Goal: Task Accomplishment & Management: Use online tool/utility

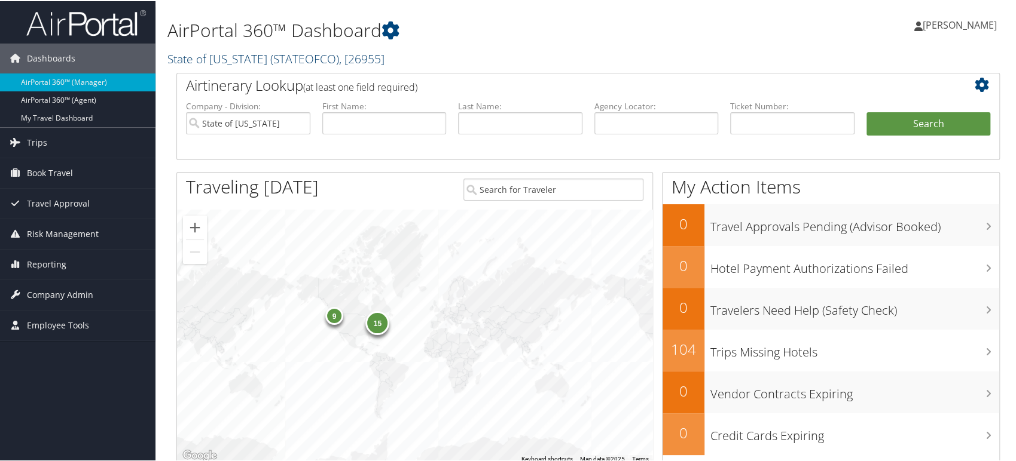
click at [298, 55] on span "( STATEOFCO )" at bounding box center [304, 58] width 69 height 16
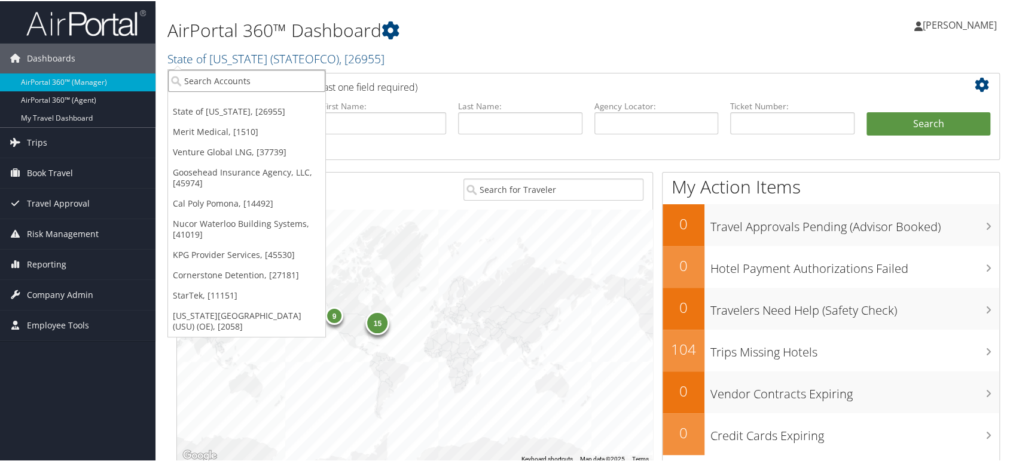
click at [227, 75] on input "search" at bounding box center [246, 80] width 157 height 22
type input "venture"
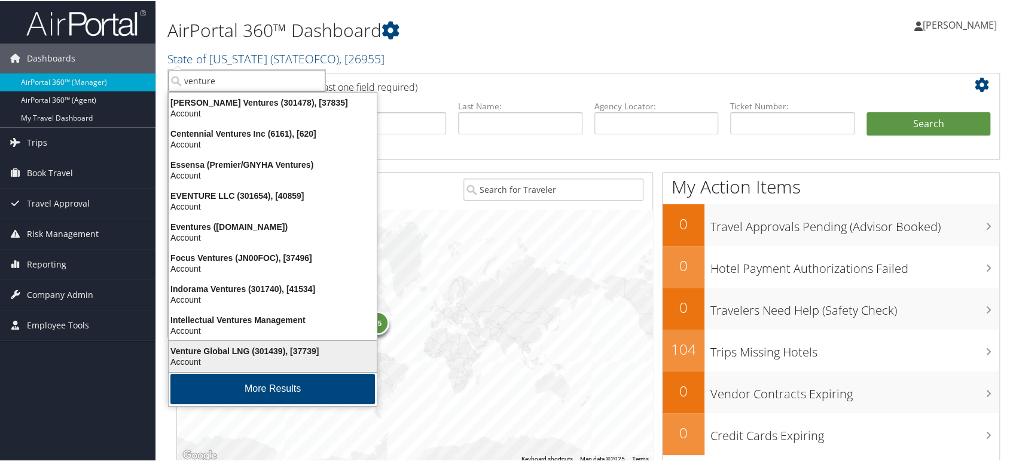
click at [236, 348] on div "Venture Global LNG (301439), [37739]" at bounding box center [272, 350] width 222 height 11
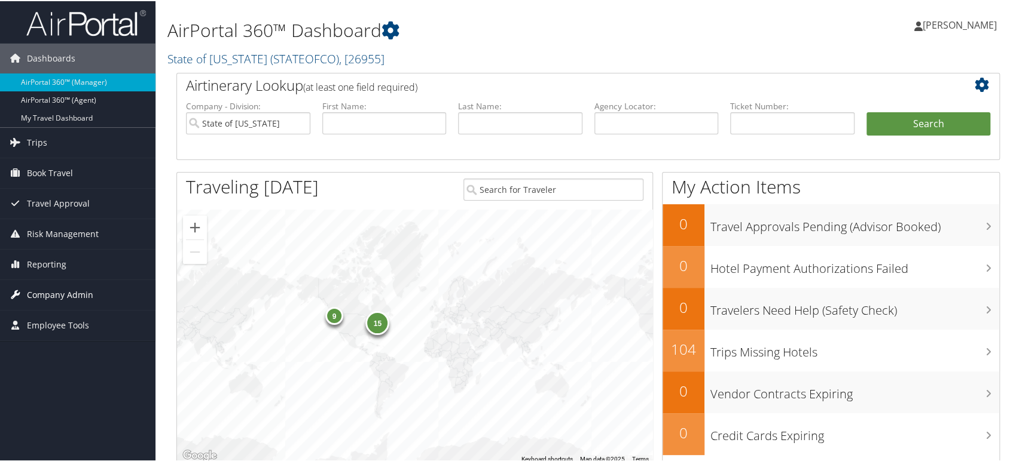
click at [73, 298] on span "Company Admin" at bounding box center [60, 294] width 66 height 30
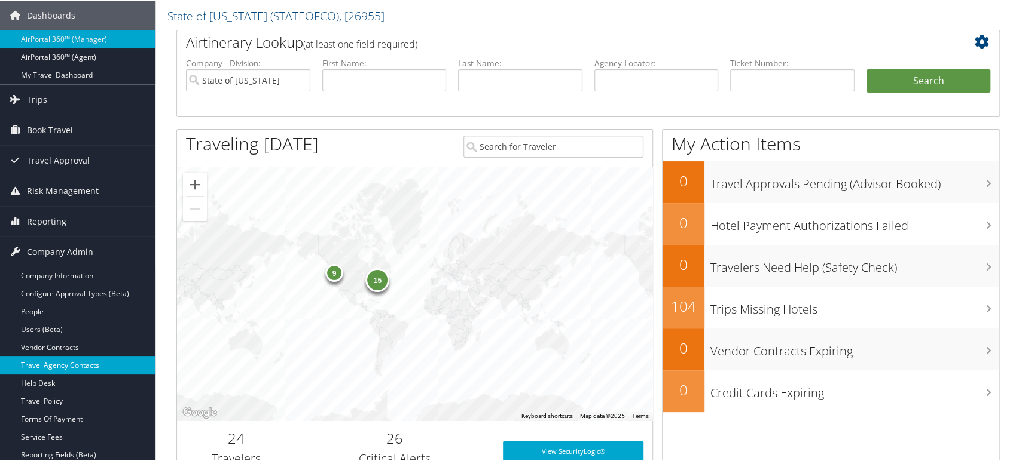
scroll to position [66, 0]
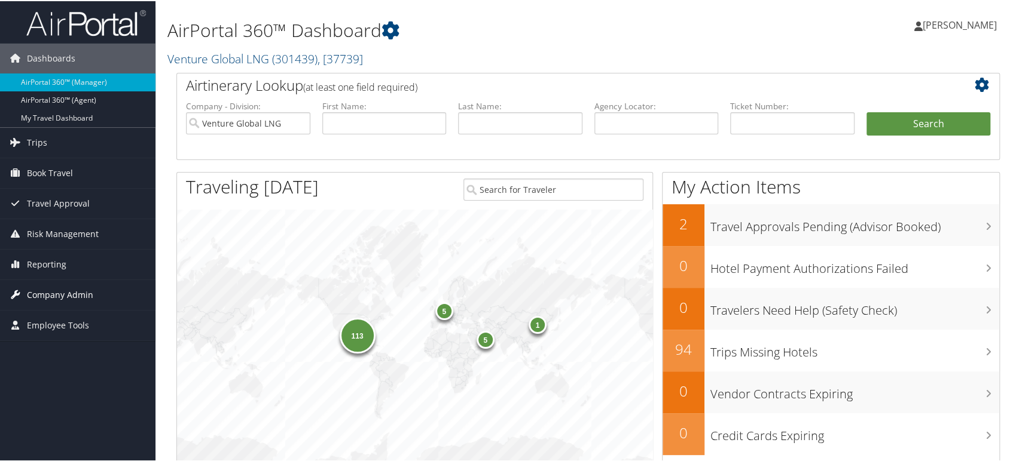
click at [75, 287] on span "Company Admin" at bounding box center [60, 294] width 66 height 30
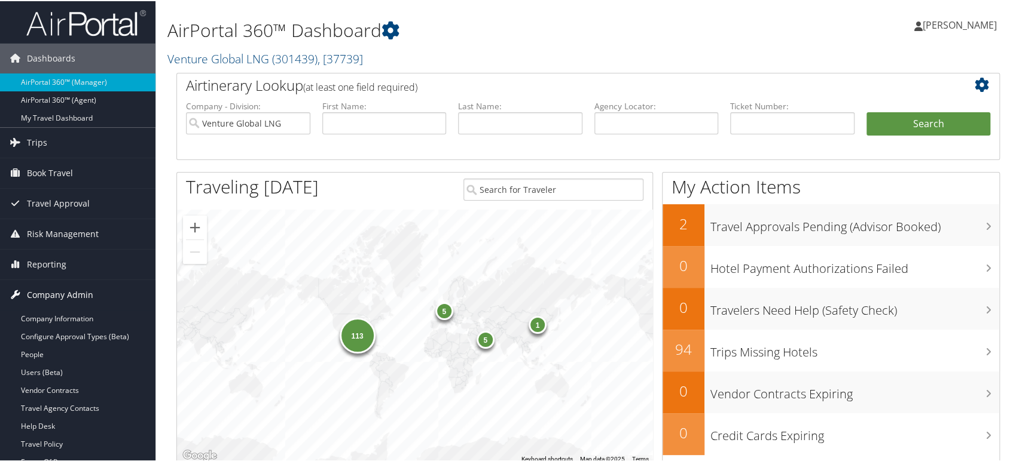
scroll to position [133, 0]
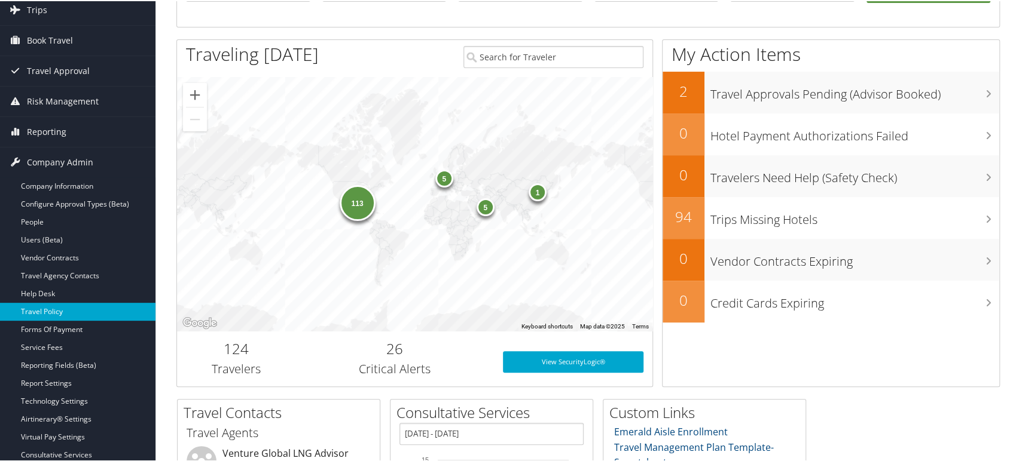
click at [62, 310] on link "Travel Policy" at bounding box center [77, 311] width 155 height 18
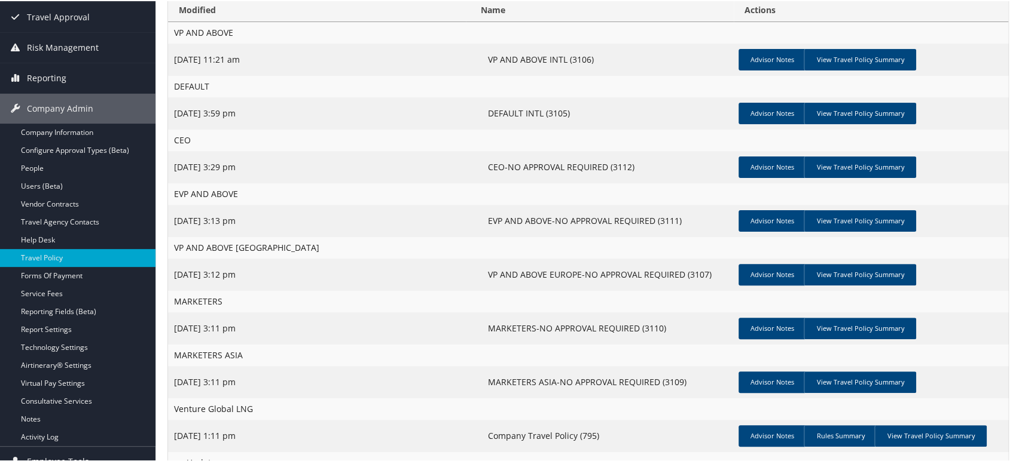
scroll to position [199, 0]
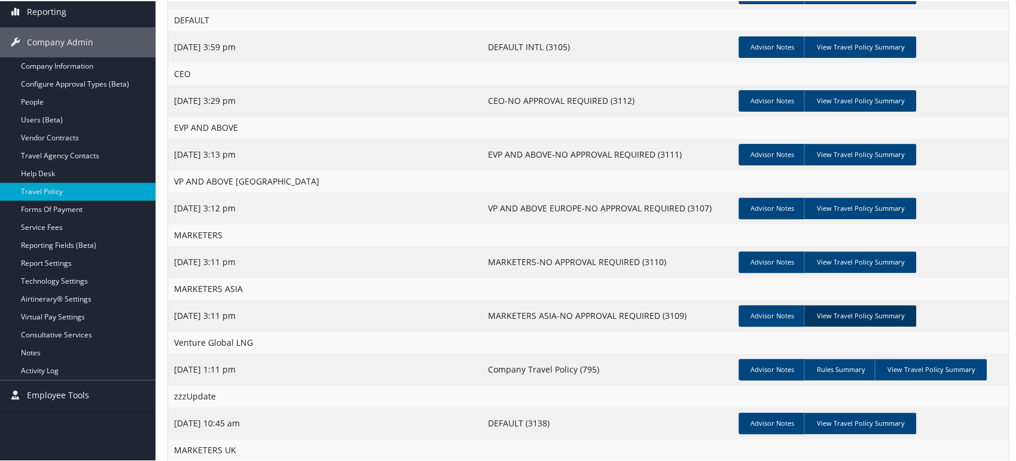
click at [909, 320] on tbody "VP AND ABOVE Sep 28, 2021 11:21 am VP AND ABOVE INTL (3106) Advisor Notes View …" at bounding box center [588, 224] width 840 height 538
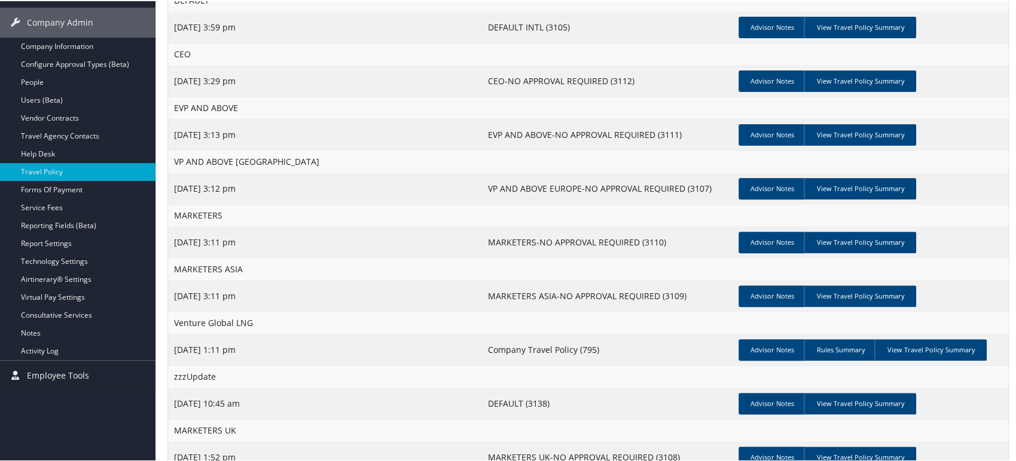
scroll to position [251, 0]
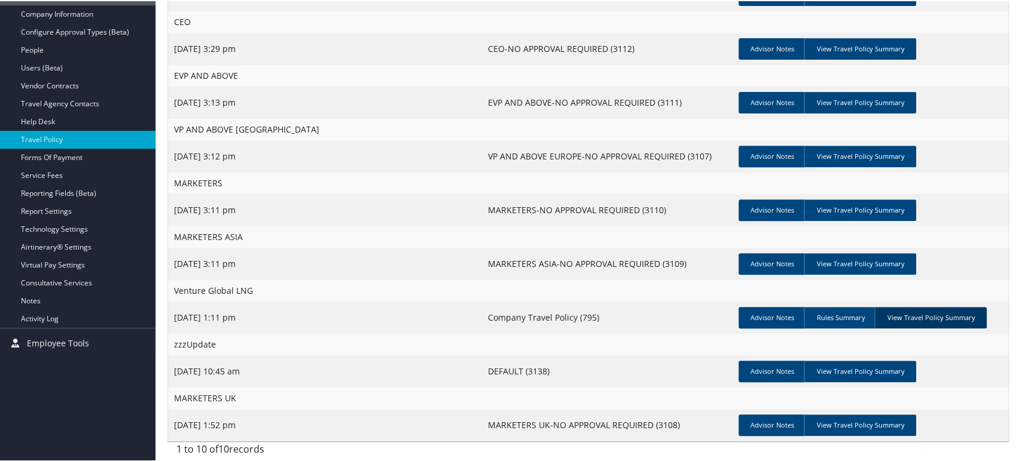
click at [930, 312] on link "View Travel Policy Summary" at bounding box center [930, 317] width 112 height 22
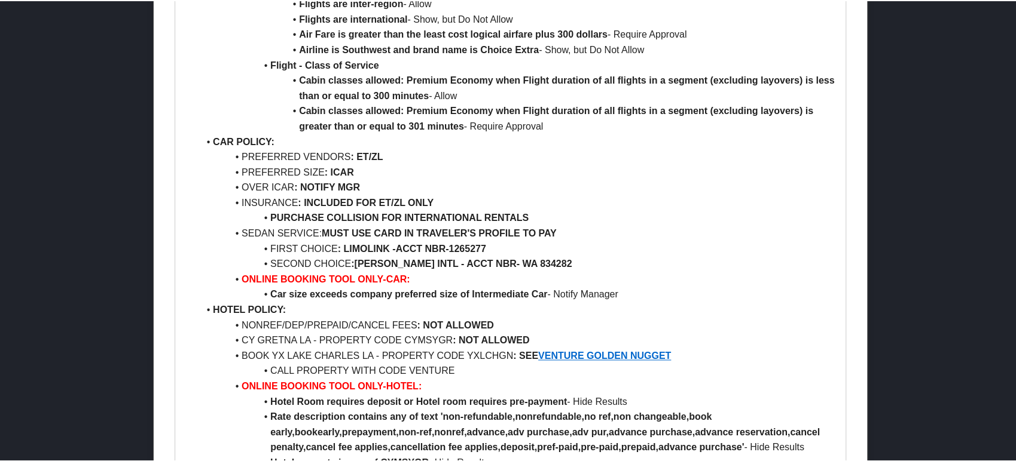
scroll to position [1062, 0]
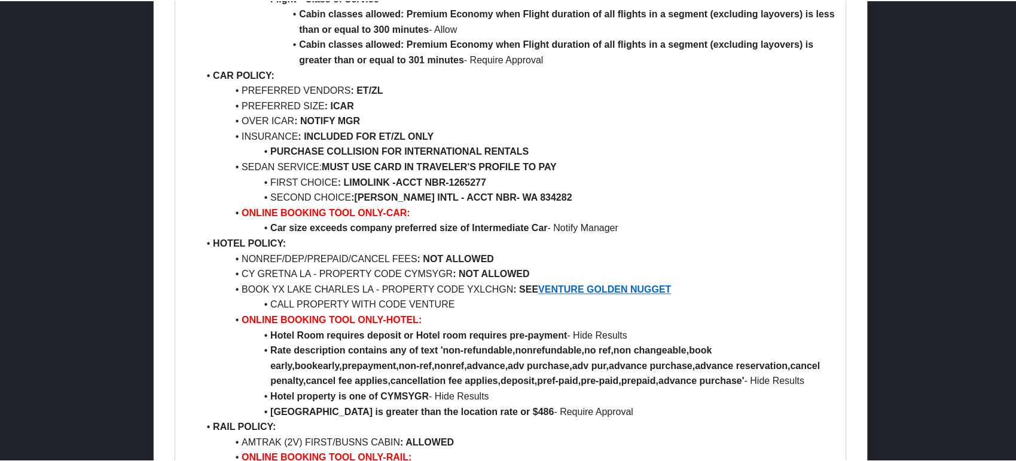
click at [256, 250] on li "NONREF/DEP/PREPAID/CANCEL FEES : NOT ALLOWED" at bounding box center [517, 258] width 638 height 16
drag, startPoint x: 256, startPoint y: 243, endPoint x: 463, endPoint y: 244, distance: 206.8
click at [463, 250] on li "NONREF/DEP/PREPAID/CANCEL FEES : NOT ALLOWED" at bounding box center [517, 258] width 638 height 16
click at [562, 250] on li "NONREF/DEP/PREPAID/CANCEL FEES : NOT ALLOWED" at bounding box center [517, 258] width 638 height 16
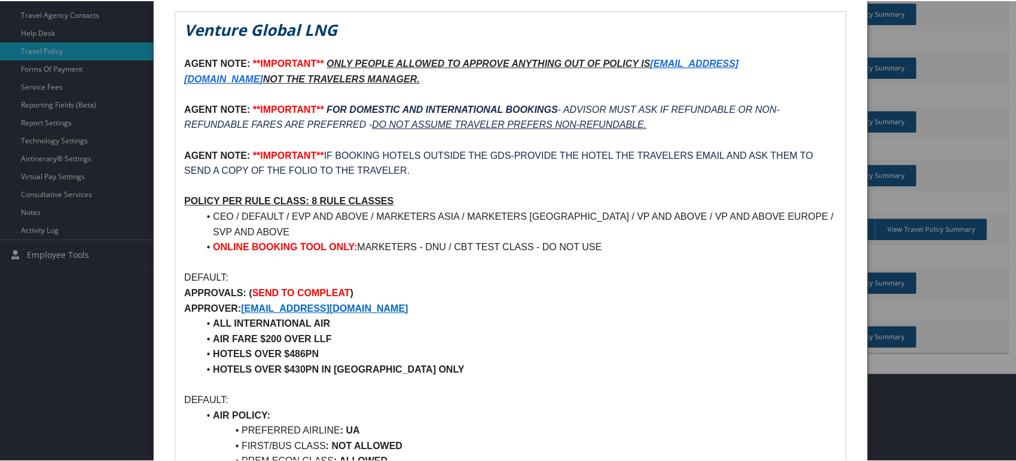
scroll to position [66, 0]
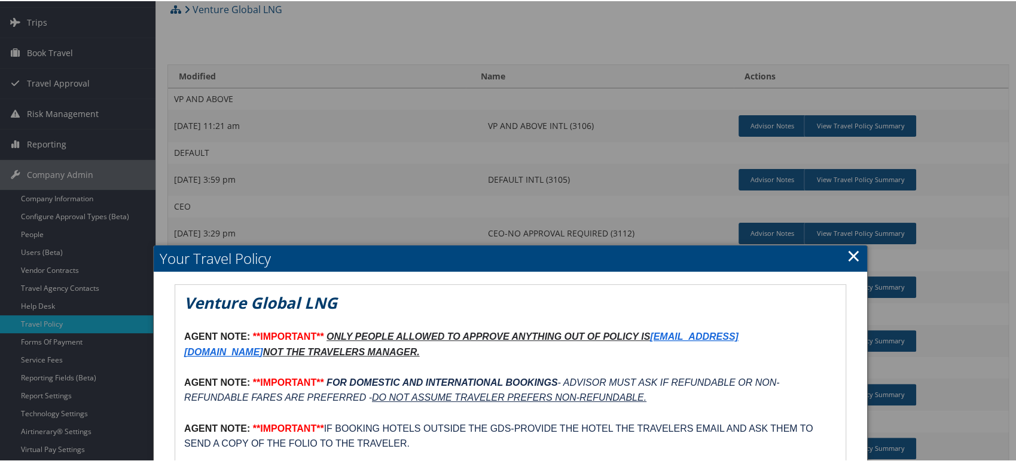
click at [848, 255] on link "×" at bounding box center [853, 255] width 14 height 24
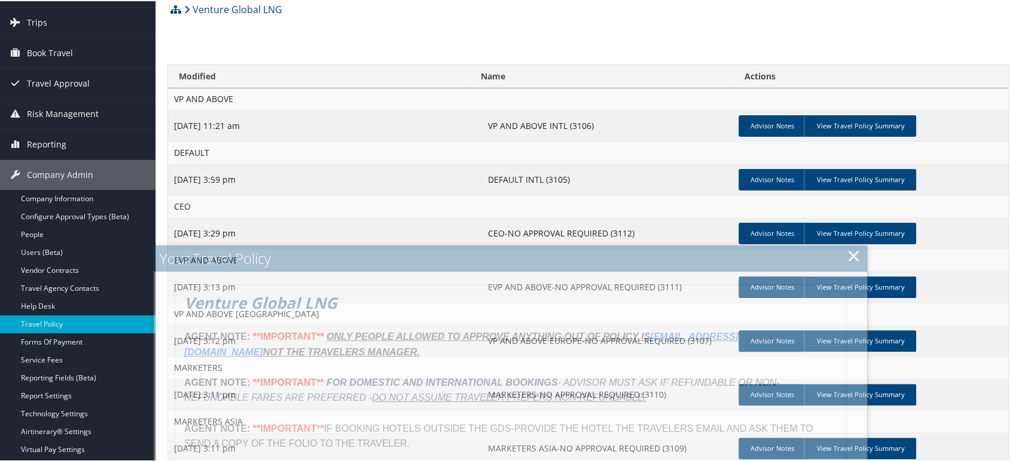
scroll to position [0, 0]
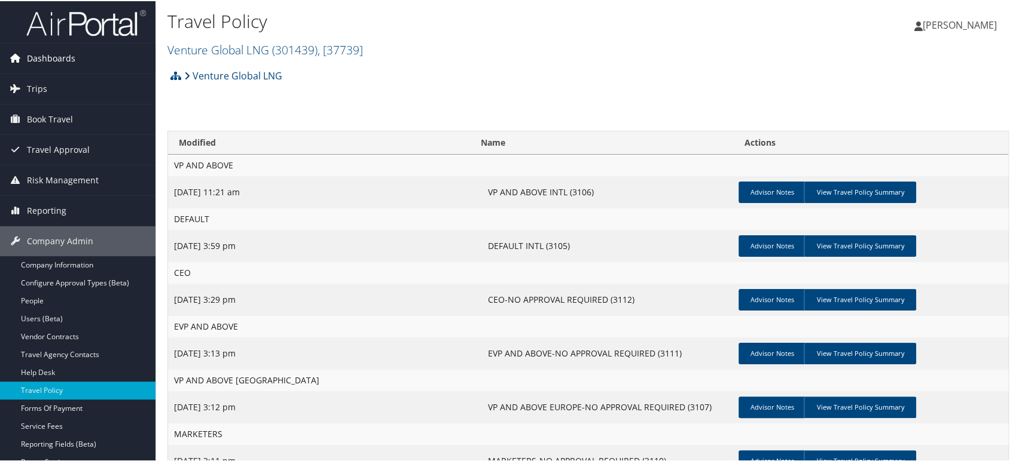
click at [62, 57] on span "Dashboards" at bounding box center [51, 57] width 48 height 30
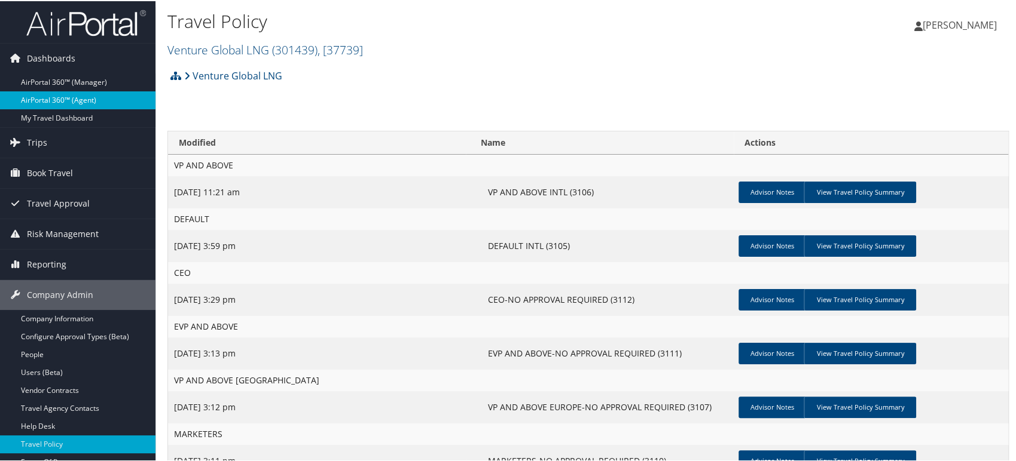
click at [50, 94] on link "AirPortal 360™ (Agent)" at bounding box center [77, 99] width 155 height 18
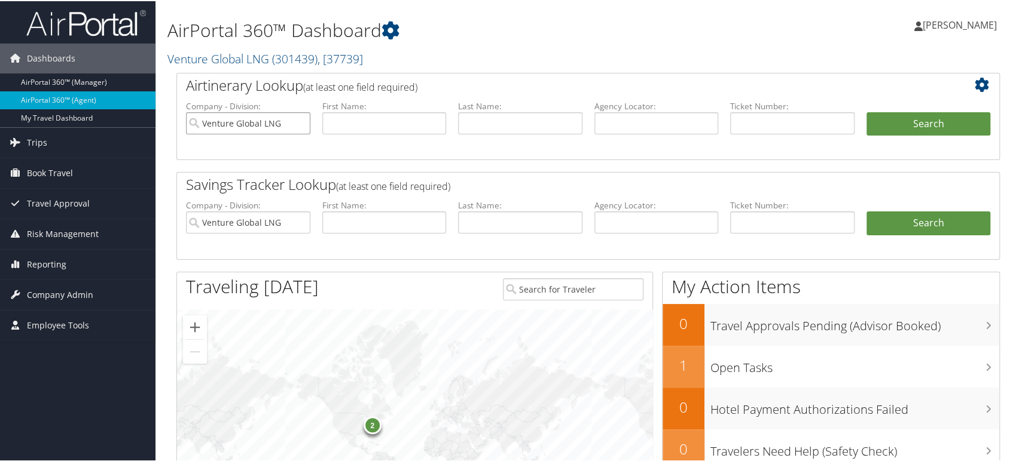
click at [298, 123] on input "Venture Global LNG" at bounding box center [248, 122] width 124 height 22
click at [622, 126] on input "text" at bounding box center [656, 122] width 124 height 22
paste input "DP5W0N"
type input "DP5W0N"
click at [903, 113] on button "Search" at bounding box center [928, 123] width 124 height 24
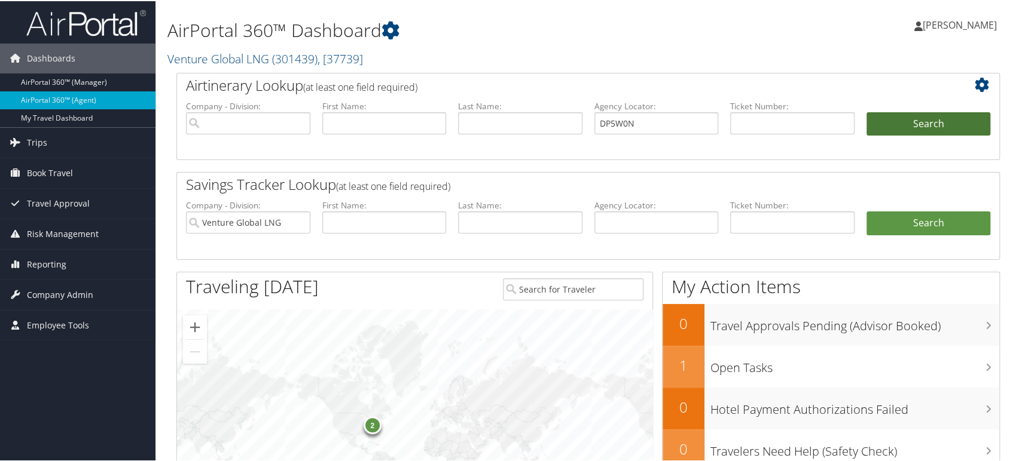
scroll to position [77, 0]
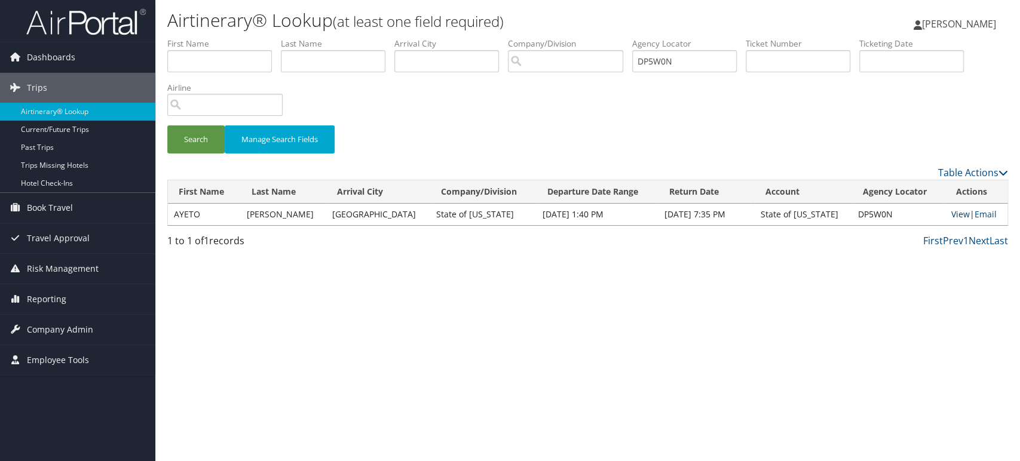
click at [955, 212] on link "View" at bounding box center [961, 214] width 19 height 11
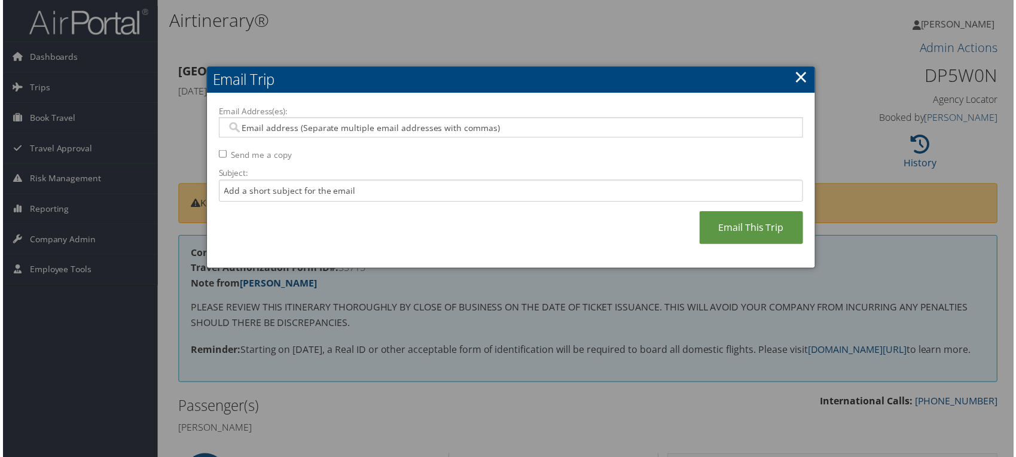
click at [796, 75] on link "×" at bounding box center [803, 77] width 14 height 24
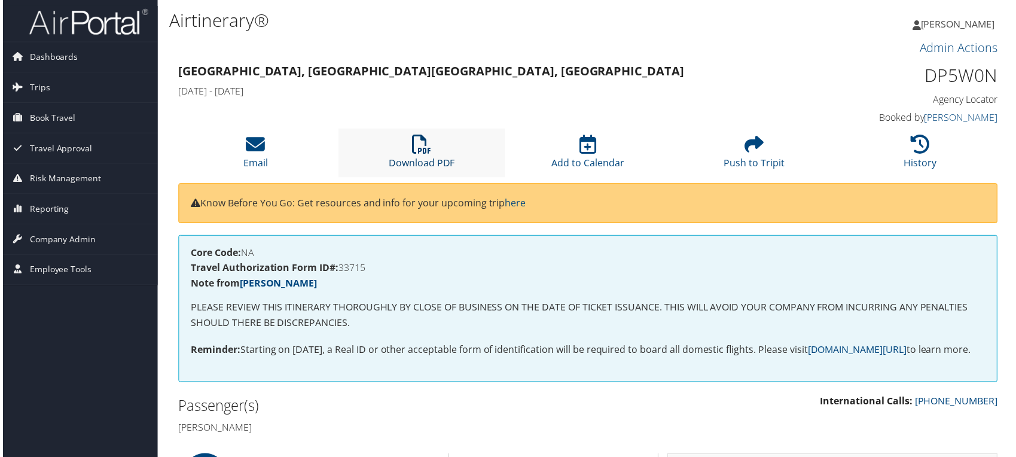
click at [426, 147] on icon at bounding box center [420, 144] width 19 height 19
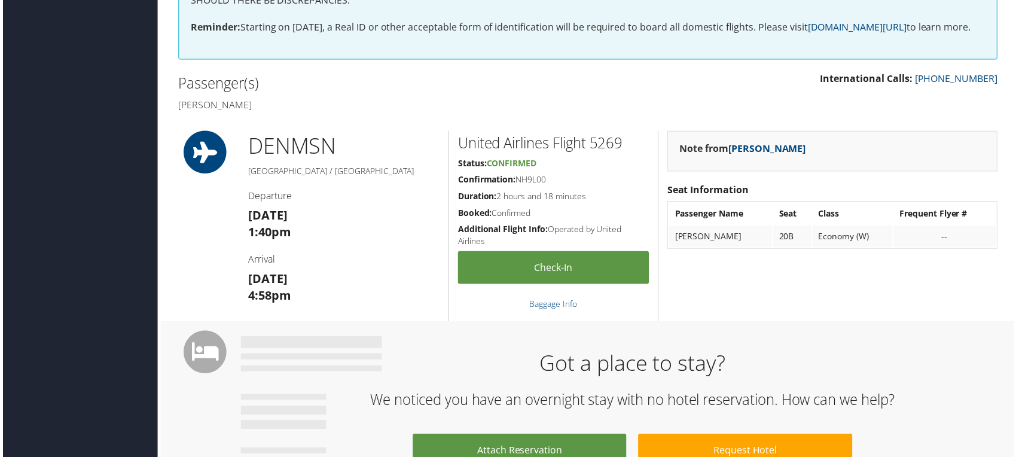
scroll to position [332, 0]
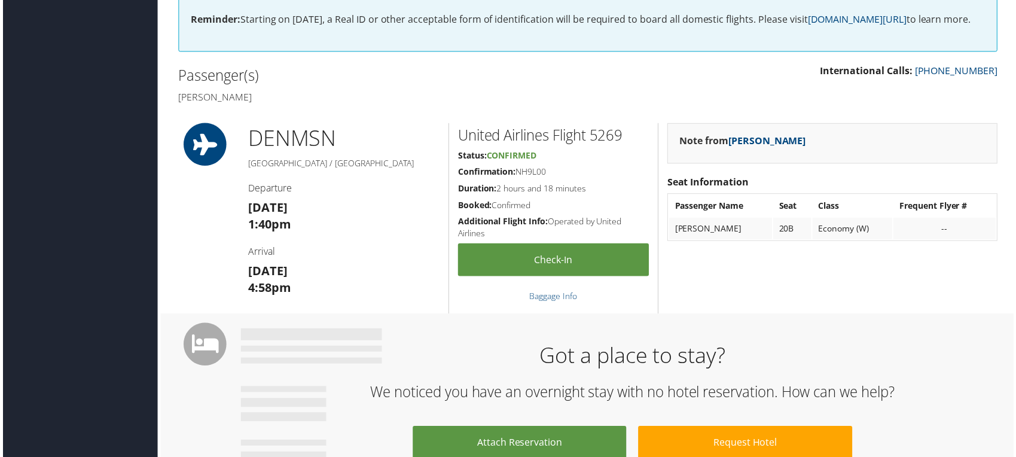
click at [189, 104] on h4 "[PERSON_NAME]" at bounding box center [377, 97] width 403 height 13
drag, startPoint x: 189, startPoint y: 109, endPoint x: 228, endPoint y: 111, distance: 38.9
click at [228, 104] on h4 "[PERSON_NAME]" at bounding box center [377, 97] width 403 height 13
copy h4 "[PERSON_NAME]"
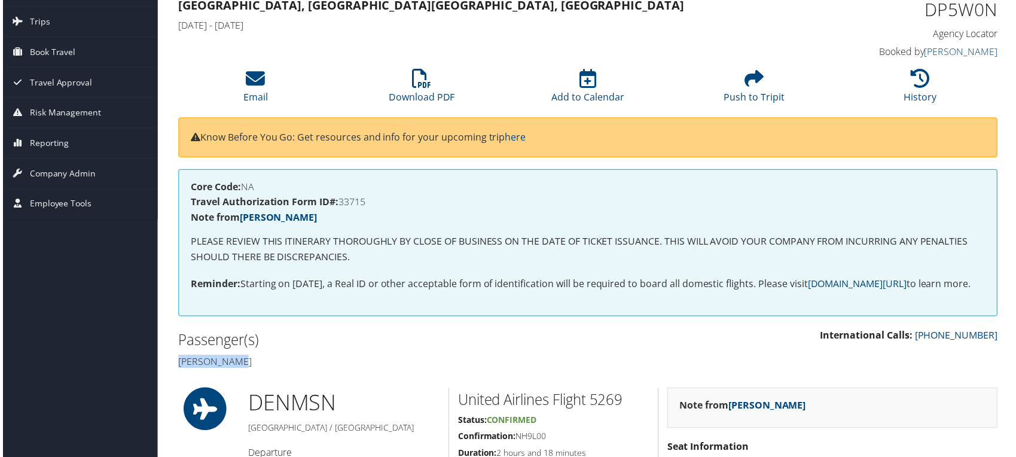
scroll to position [466, 0]
